Goal: Task Accomplishment & Management: Manage account settings

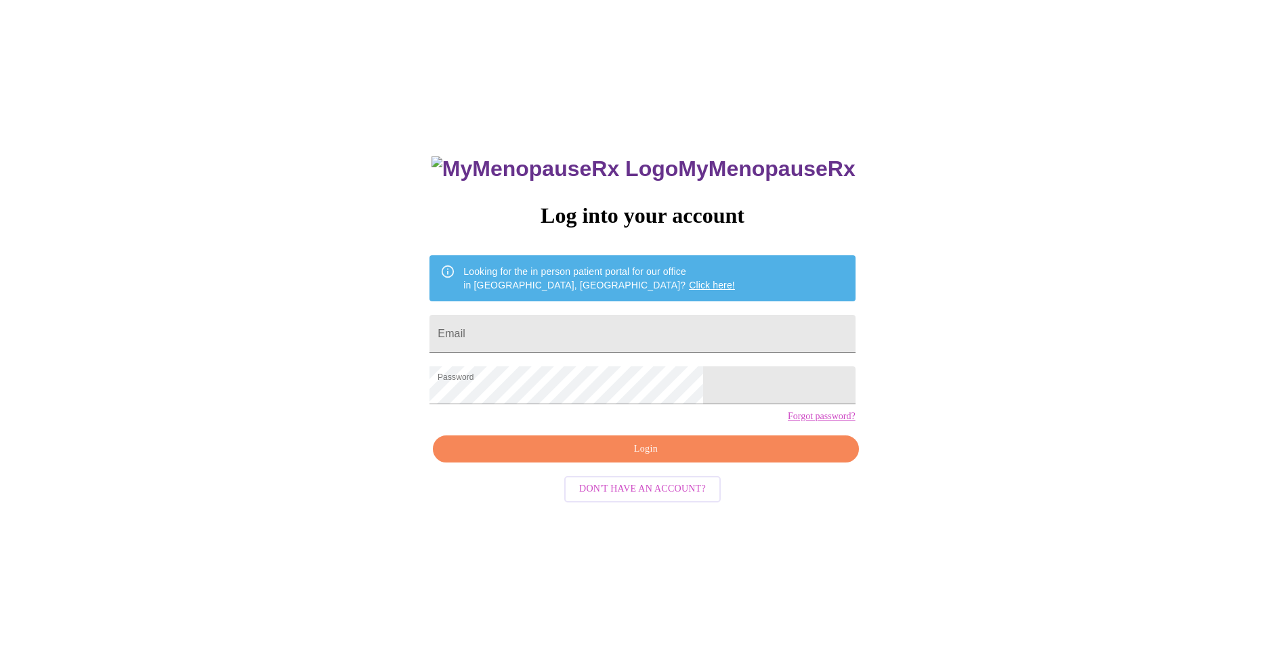
click at [563, 326] on input "Email" at bounding box center [641, 334] width 425 height 38
type input "[EMAIL_ADDRESS][DOMAIN_NAME]"
click at [683, 458] on span "Login" at bounding box center [645, 449] width 394 height 17
